Goal: Task Accomplishment & Management: Manage account settings

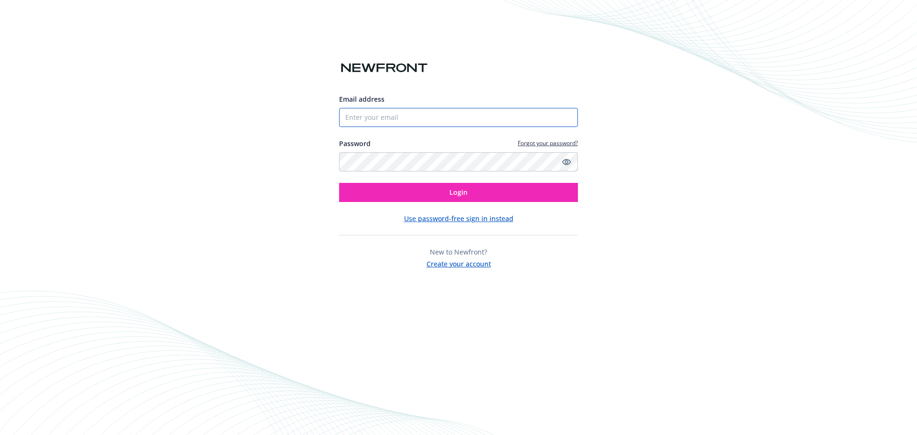
click at [416, 118] on input "Email address" at bounding box center [458, 117] width 239 height 19
type input "ALMercado@canyonrockinc.com"
click at [566, 162] on icon "Show password" at bounding box center [566, 162] width 9 height 9
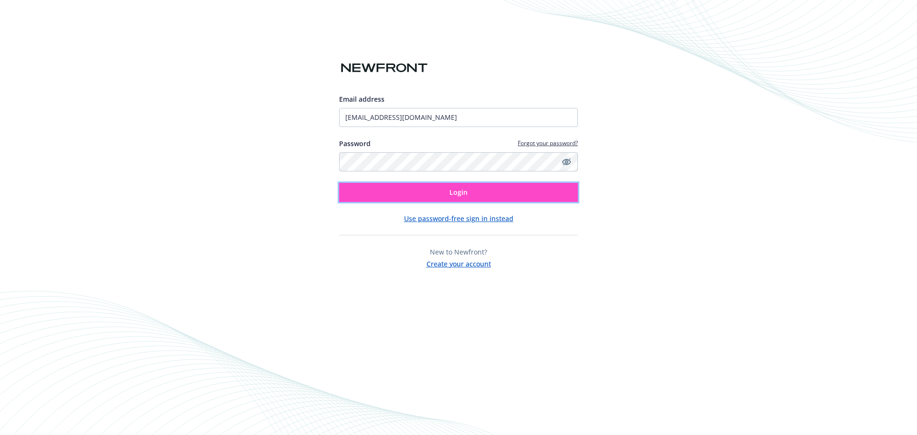
click at [458, 191] on span "Login" at bounding box center [458, 192] width 18 height 9
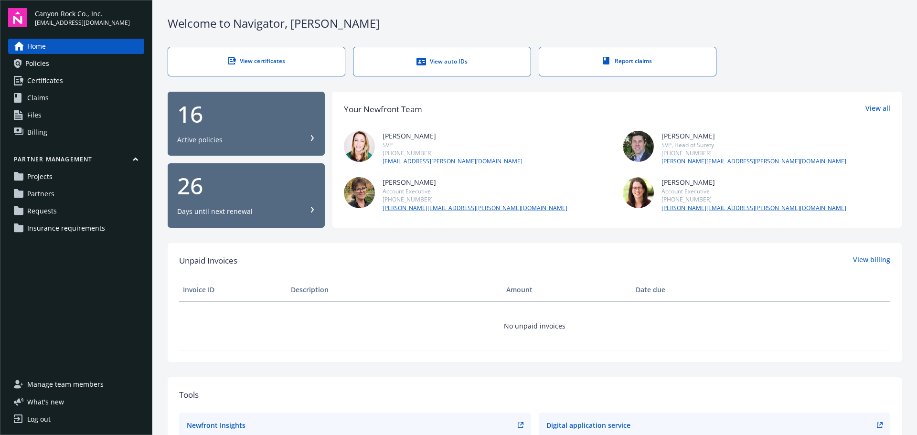
click at [46, 227] on span "Insurance requirements" at bounding box center [66, 228] width 78 height 15
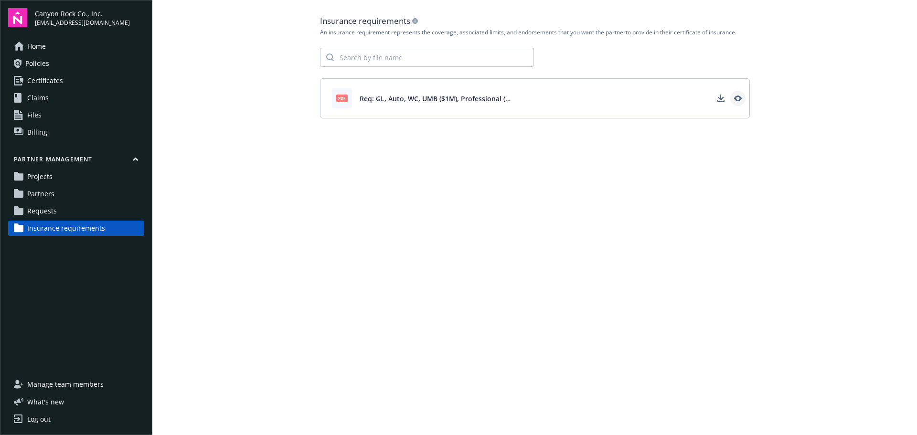
click at [740, 100] on icon "View" at bounding box center [737, 98] width 8 height 6
click at [45, 210] on span "Requests" at bounding box center [42, 210] width 30 height 15
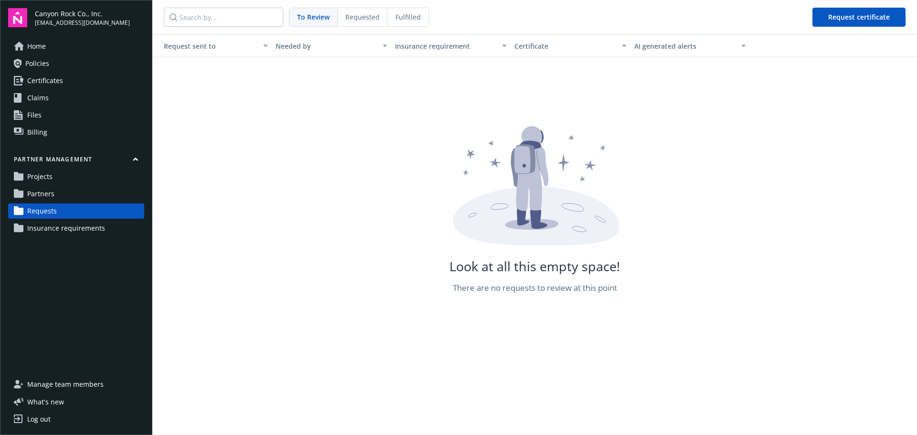
click at [41, 419] on div "Log out" at bounding box center [38, 419] width 23 height 15
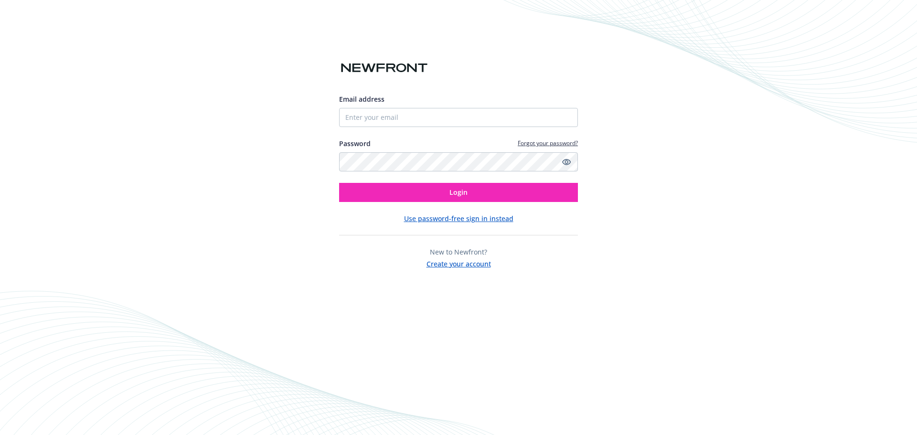
drag, startPoint x: 757, startPoint y: 0, endPoint x: 698, endPoint y: 101, distance: 116.8
click at [698, 101] on div "Email address Password Forgot your password? Login Use password-free sign in in…" at bounding box center [458, 217] width 917 height 435
click at [414, 118] on input "Email address" at bounding box center [458, 117] width 239 height 19
type input "ALMercado@canyonrockinc.com"
click at [567, 160] on icon "Show password" at bounding box center [566, 162] width 9 height 6
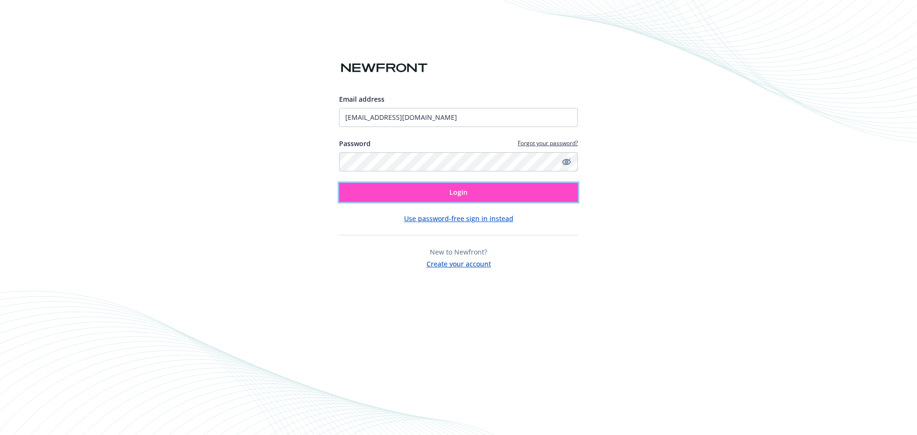
click at [451, 190] on span "Login" at bounding box center [458, 192] width 18 height 9
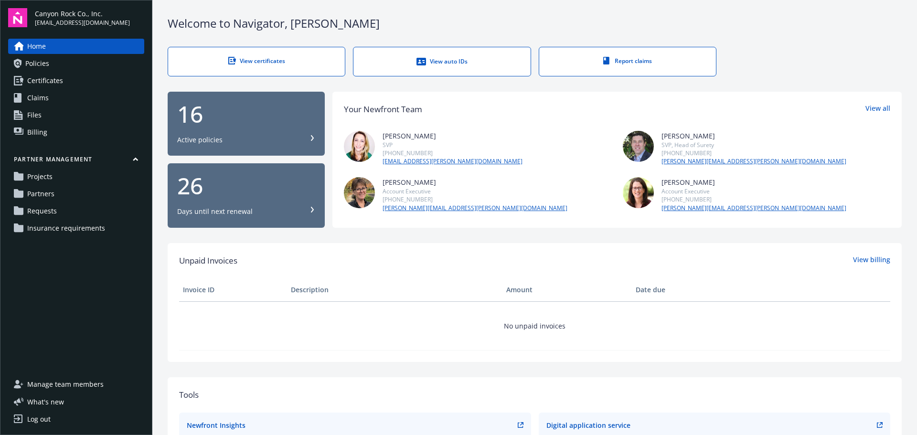
click at [59, 223] on span "Insurance requirements" at bounding box center [66, 228] width 78 height 15
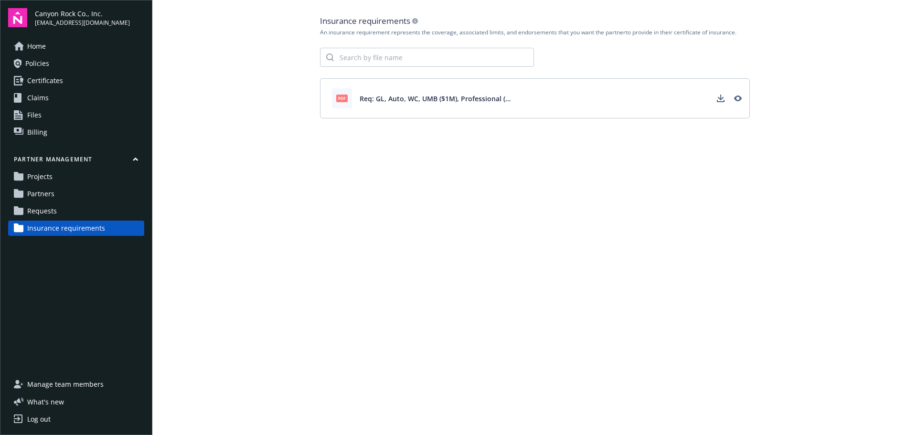
click at [34, 175] on span "Projects" at bounding box center [39, 176] width 25 height 15
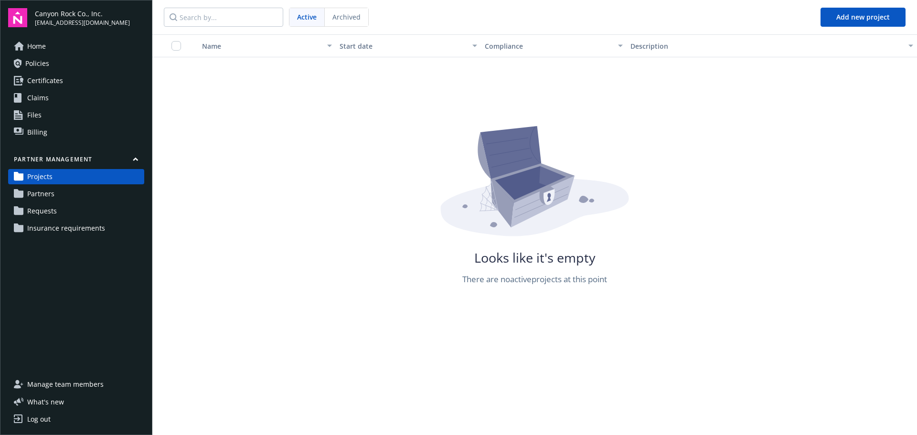
click at [44, 192] on span "Partners" at bounding box center [40, 193] width 27 height 15
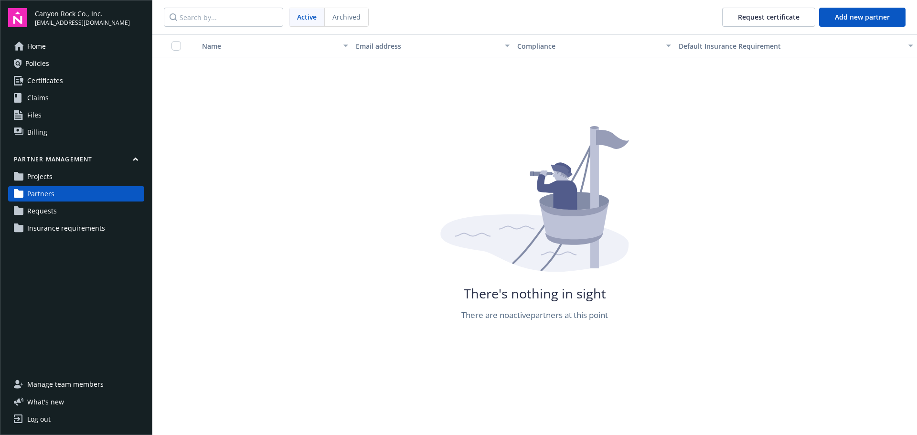
click at [46, 208] on span "Requests" at bounding box center [42, 210] width 30 height 15
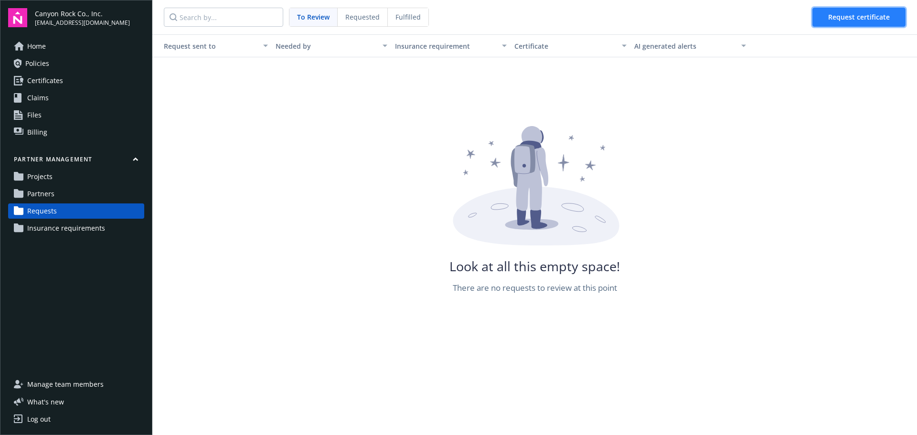
click at [870, 10] on button "Request certificate" at bounding box center [858, 17] width 93 height 19
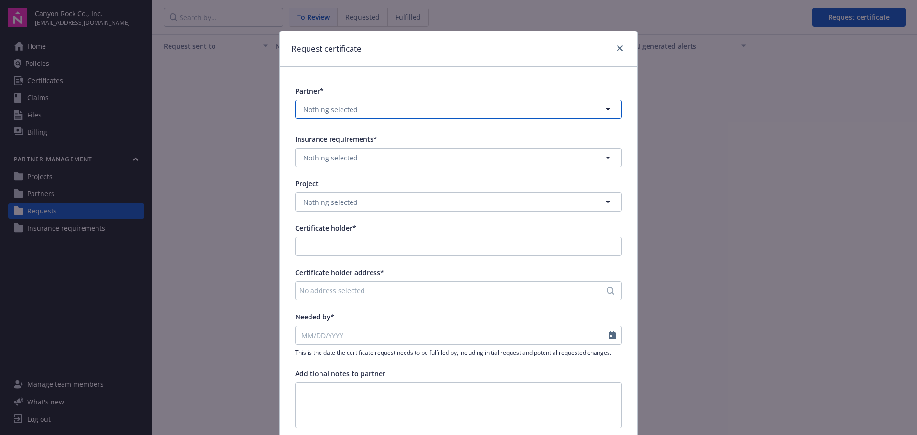
click at [602, 109] on icon "button" at bounding box center [607, 109] width 11 height 11
click at [237, 145] on div "Request certificate Partner* Nothing selected Unselect all No results Add new p…" at bounding box center [458, 217] width 917 height 435
click at [617, 47] on icon "close" at bounding box center [620, 48] width 6 height 6
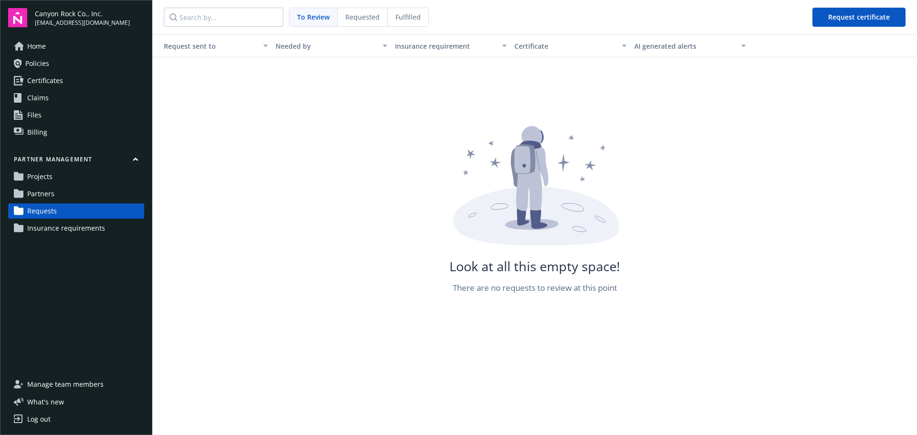
click at [55, 192] on link "Partners" at bounding box center [76, 193] width 136 height 15
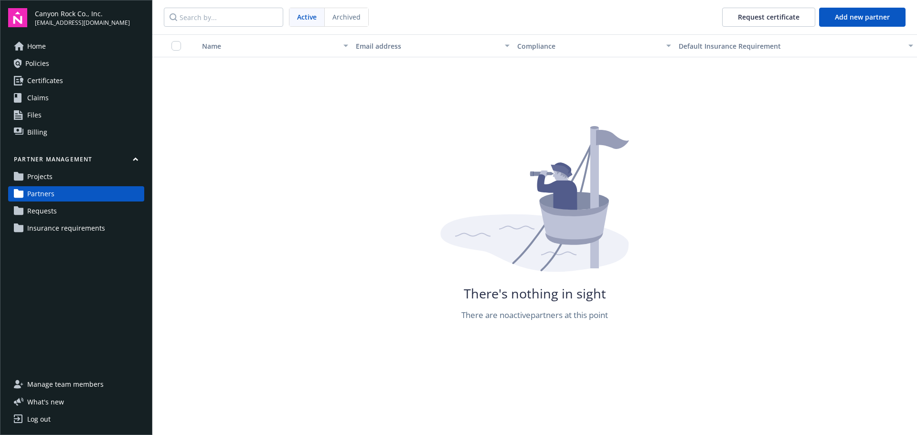
click at [40, 210] on span "Requests" at bounding box center [42, 210] width 30 height 15
